Goal: Task Accomplishment & Management: Manage account settings

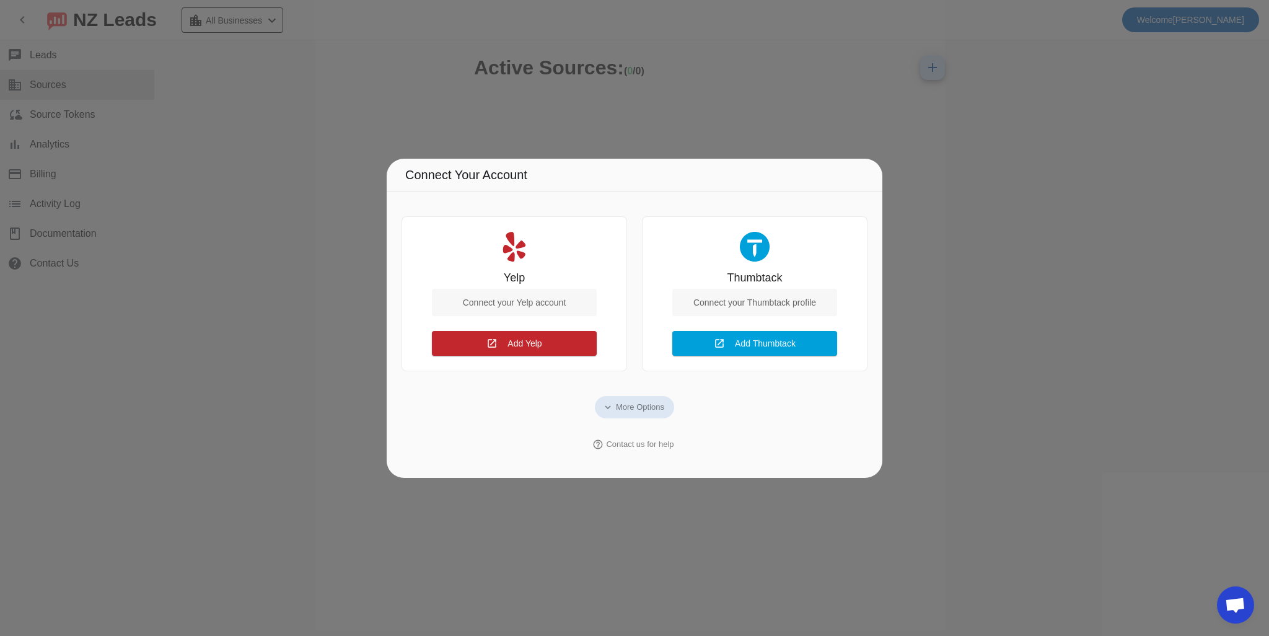
click at [709, 492] on div at bounding box center [634, 318] width 1269 height 636
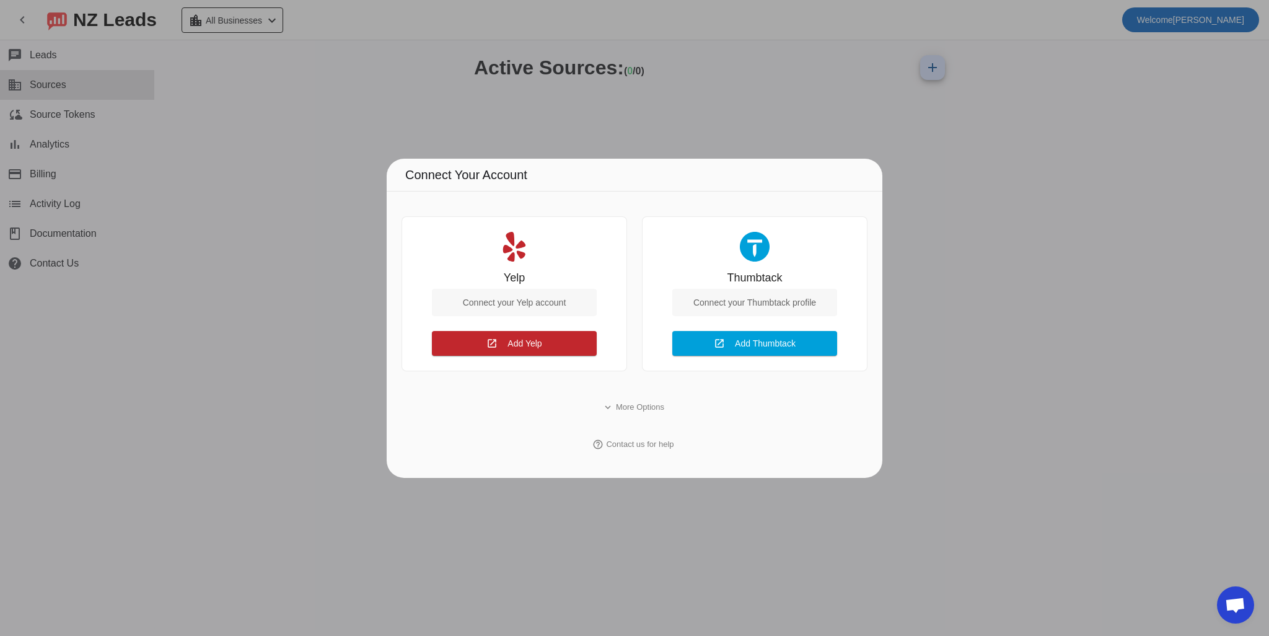
click at [662, 521] on div at bounding box center [634, 318] width 1269 height 636
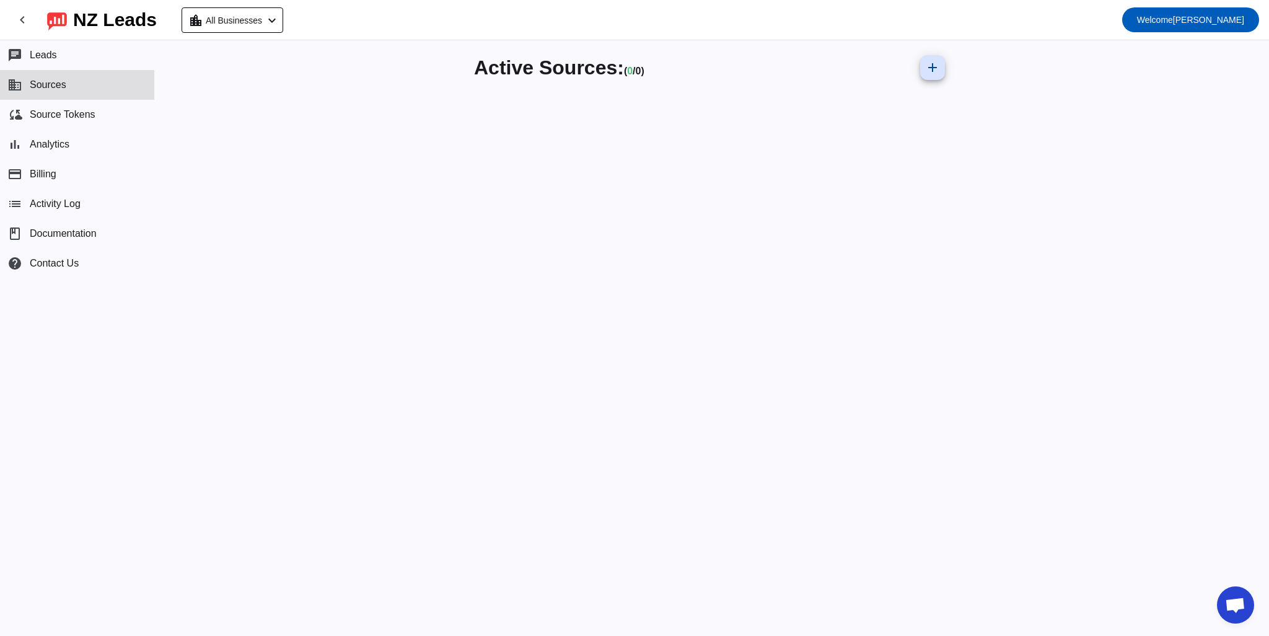
click at [1011, 170] on div "Active Sources: ( 0 / 0) add" at bounding box center [712, 338] width 1114 height 596
click at [93, 107] on button "cloud_sync Source Tokens" at bounding box center [77, 115] width 154 height 30
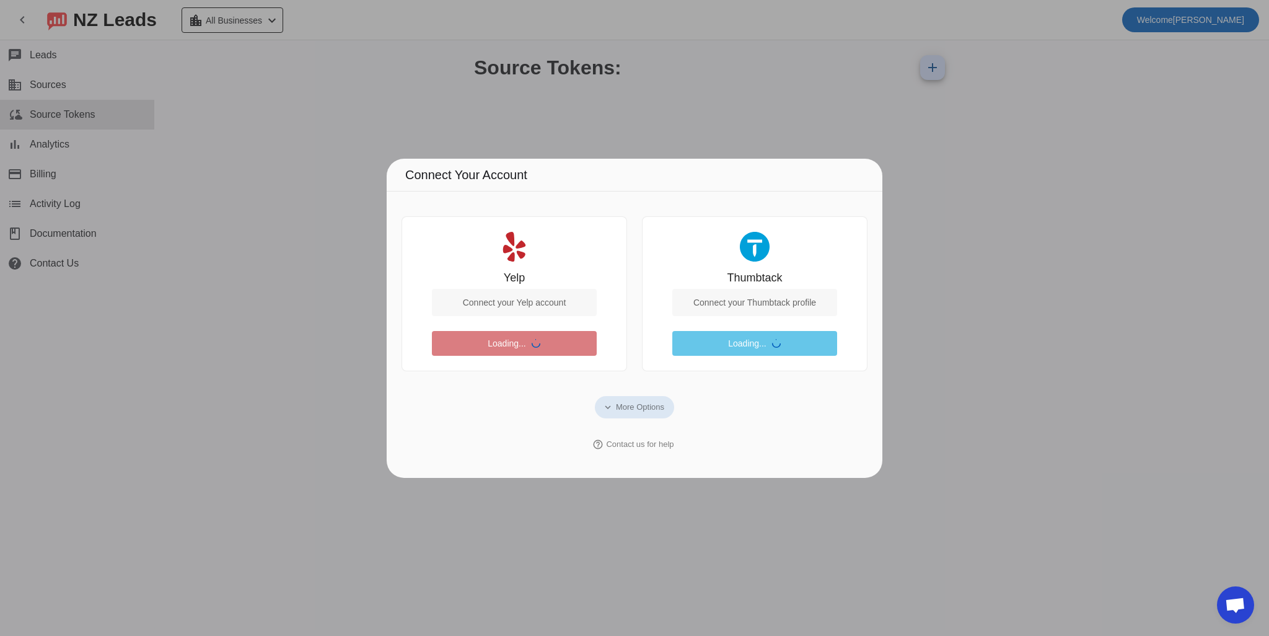
click at [333, 142] on div at bounding box center [634, 318] width 1269 height 636
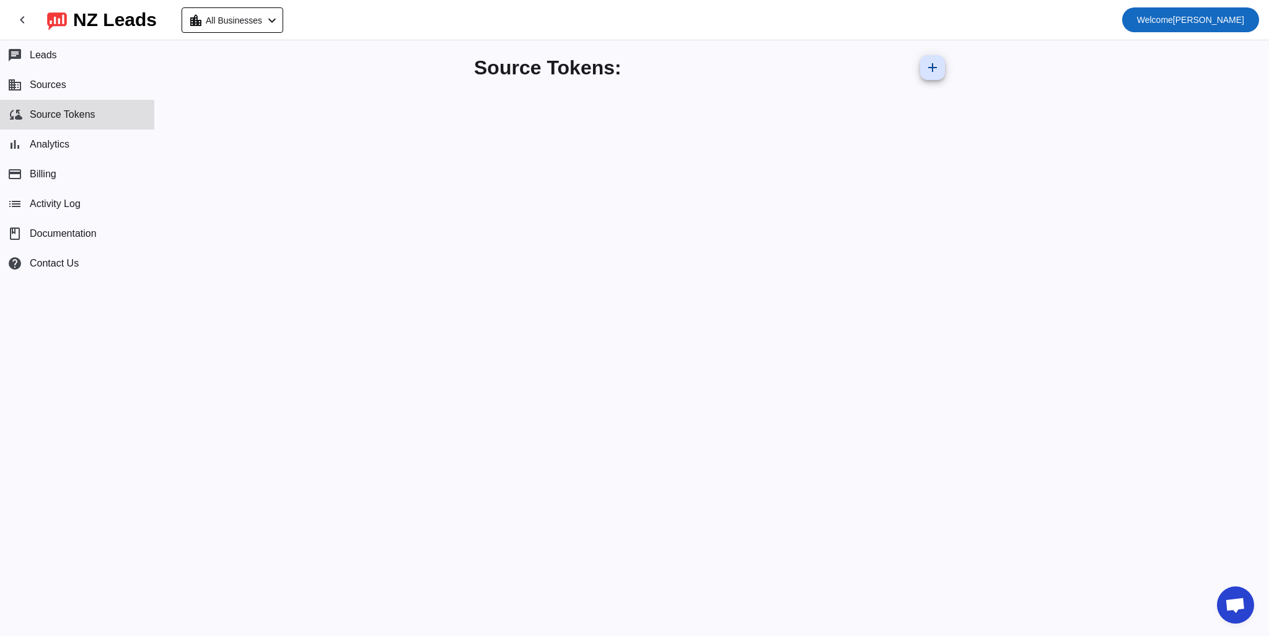
click at [1173, 22] on span "Welcome" at bounding box center [1155, 20] width 36 height 10
click at [1083, 125] on div at bounding box center [634, 318] width 1269 height 636
click at [274, 25] on mat-icon "chevron_left" at bounding box center [272, 20] width 15 height 15
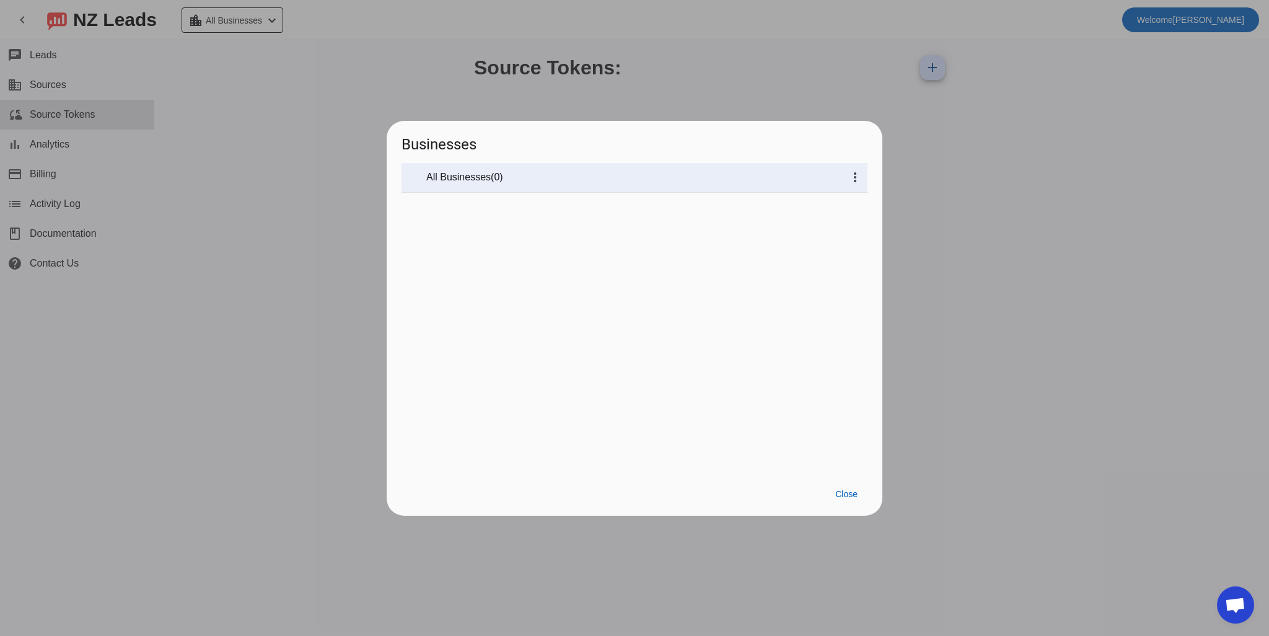
click at [248, 168] on div at bounding box center [634, 318] width 1269 height 636
